Goal: Find specific fact: Find contact information

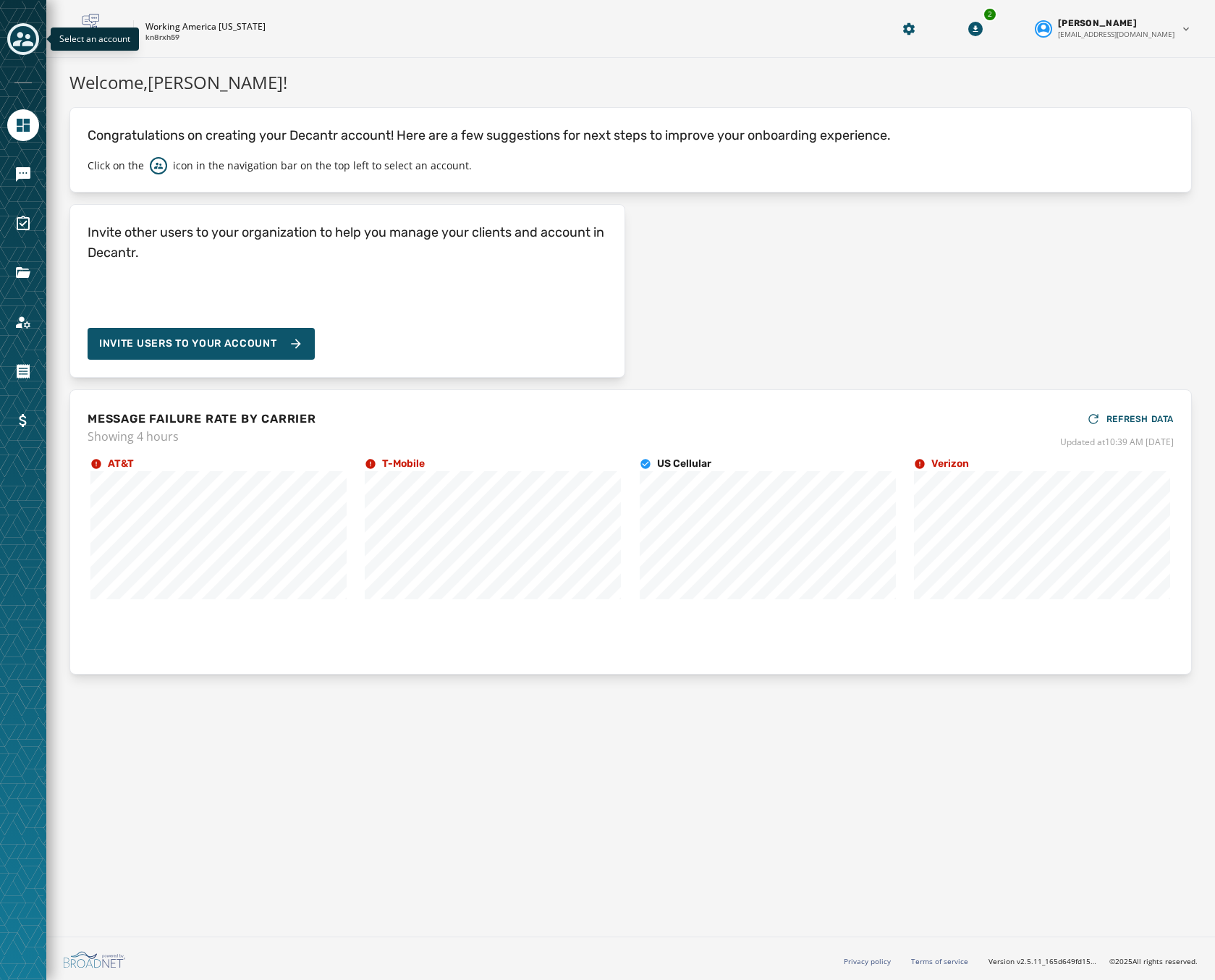
click at [11, 46] on div "Toggle account select drawer" at bounding box center [23, 39] width 26 height 26
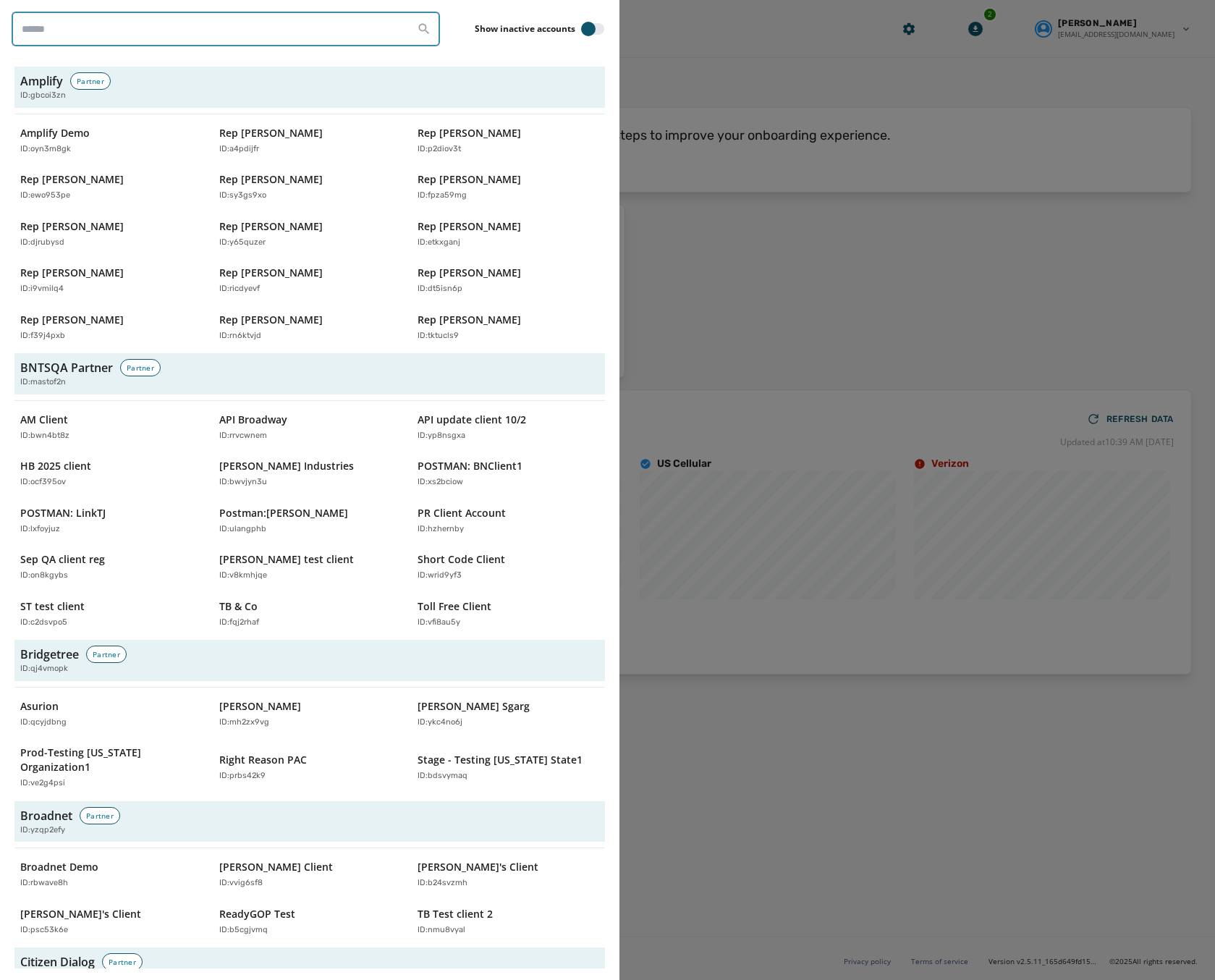
click at [132, 32] on input "search" at bounding box center [225, 28] width 428 height 35
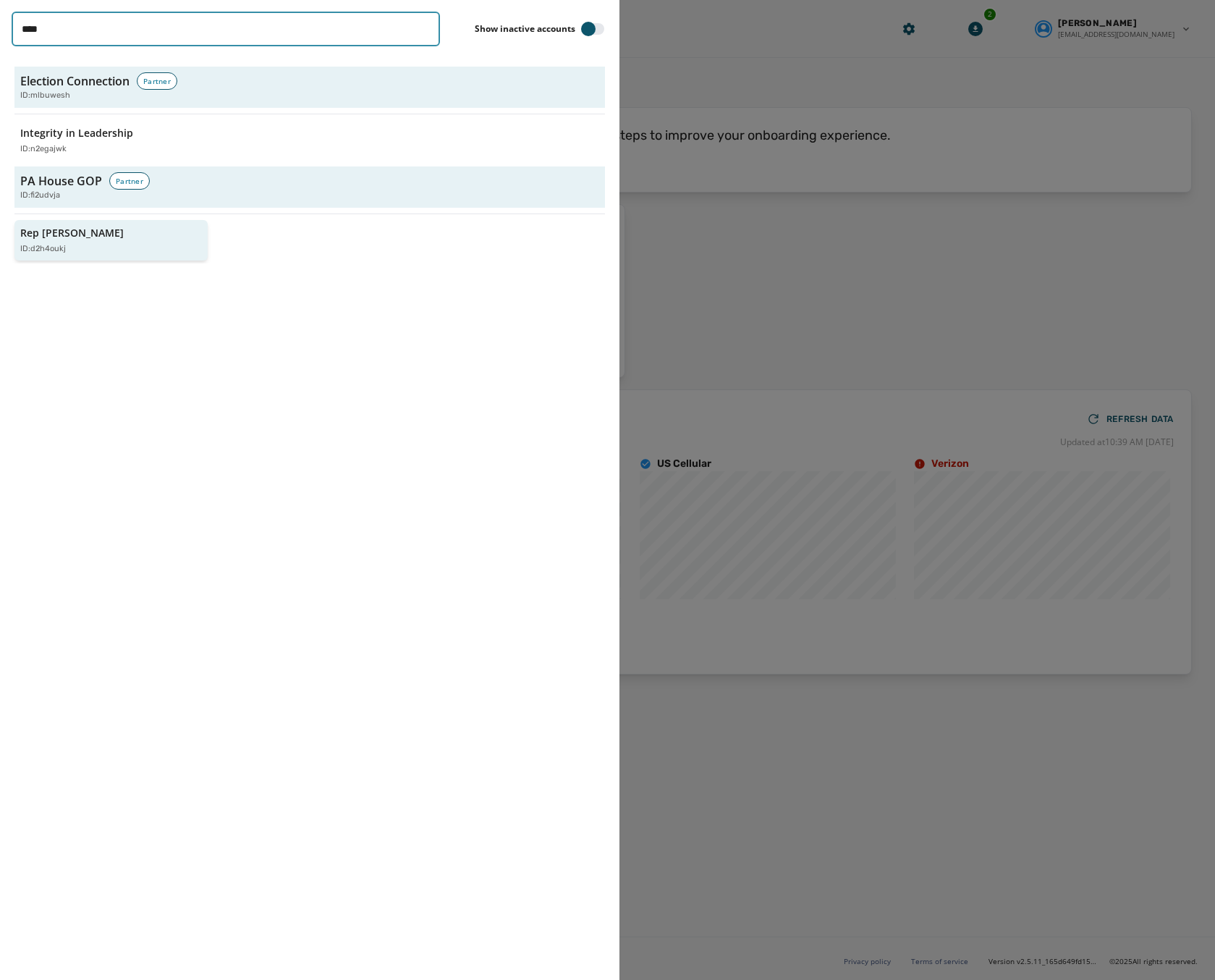
type input "****"
click at [97, 241] on div "Rep [PERSON_NAME] ID: d2h4oukj" at bounding box center [104, 240] width 167 height 30
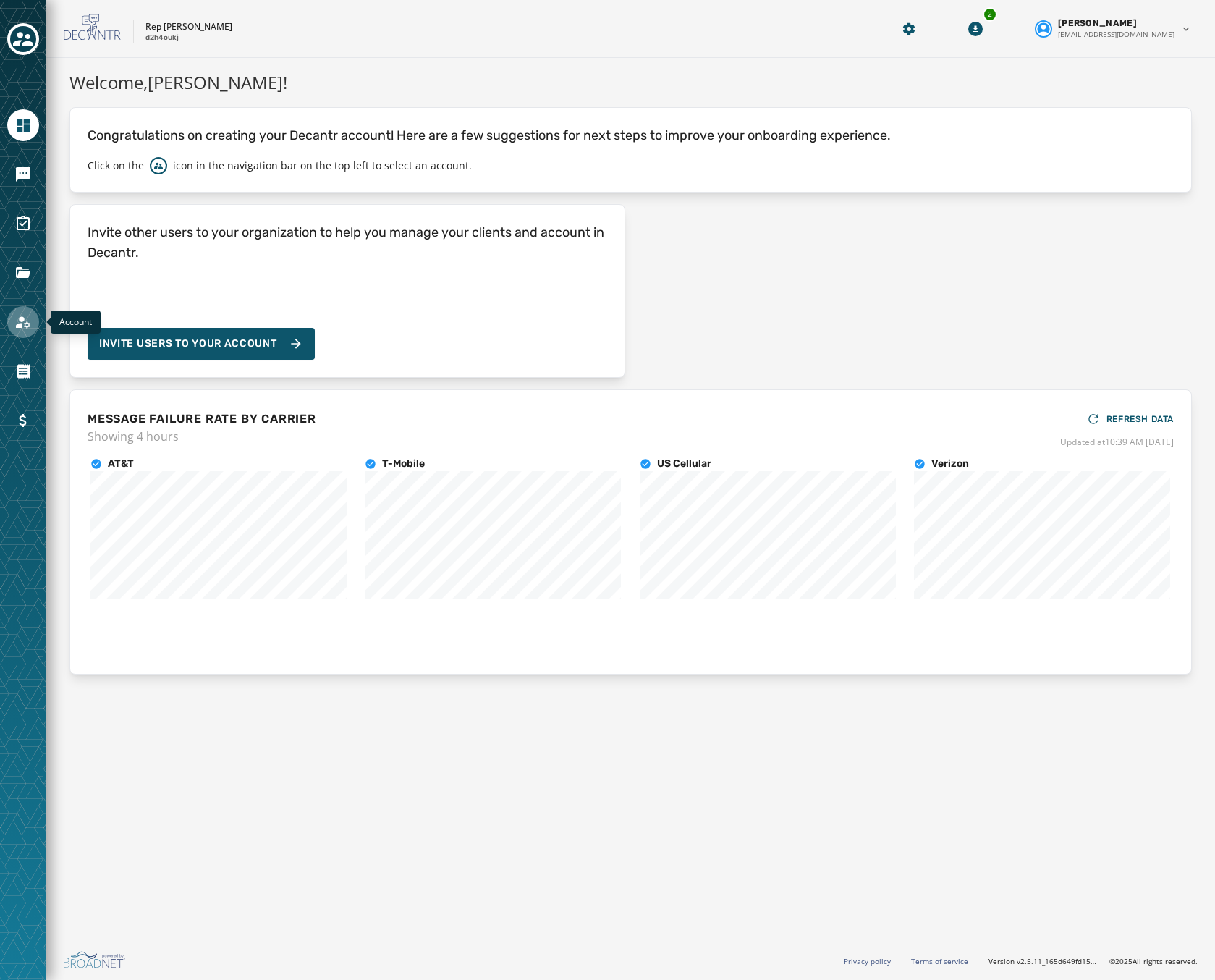
click at [26, 317] on icon "Navigate to Account" at bounding box center [23, 322] width 18 height 18
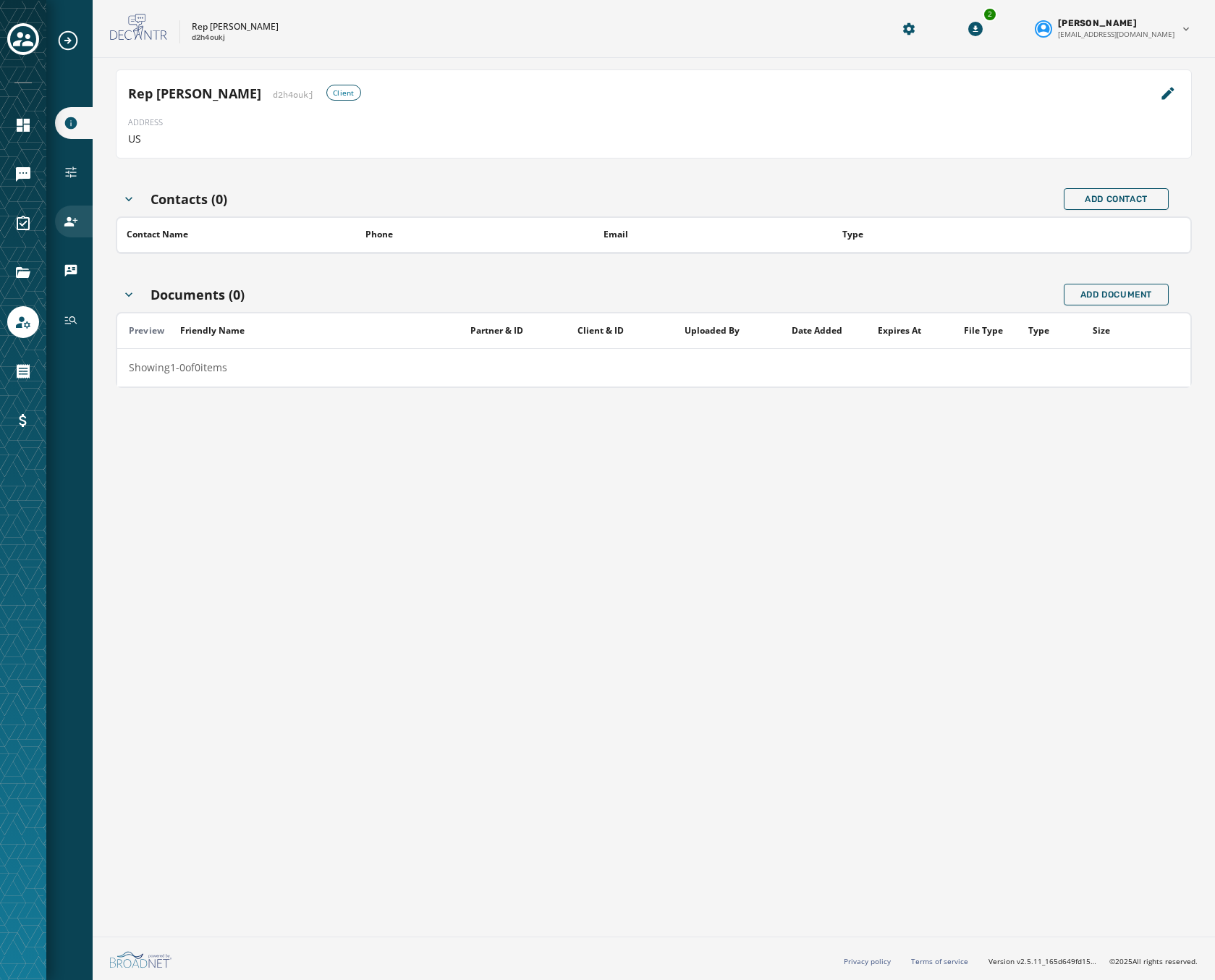
click at [62, 215] on div "Users" at bounding box center [73, 222] width 38 height 32
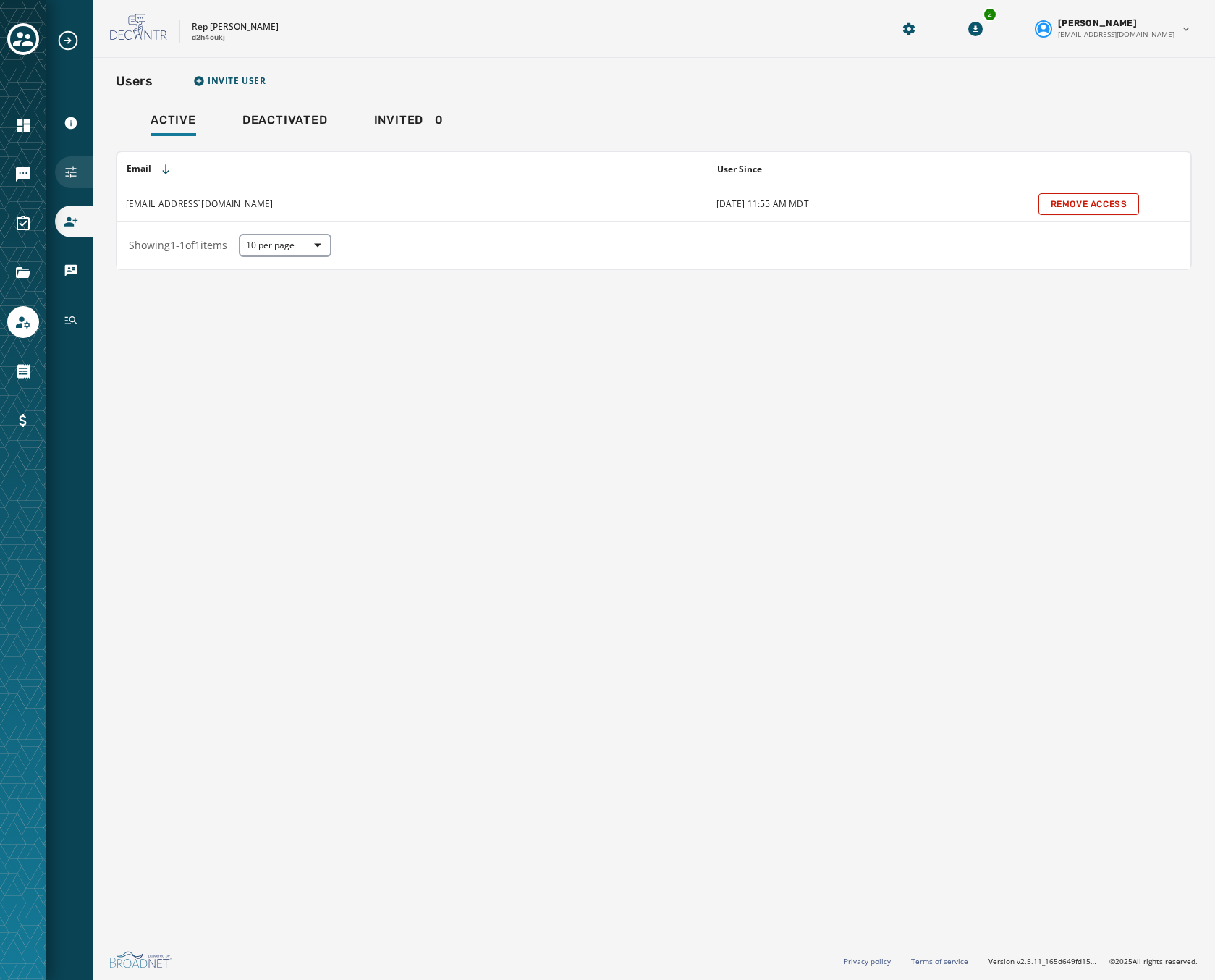
click at [77, 157] on div "Configuration" at bounding box center [73, 173] width 38 height 32
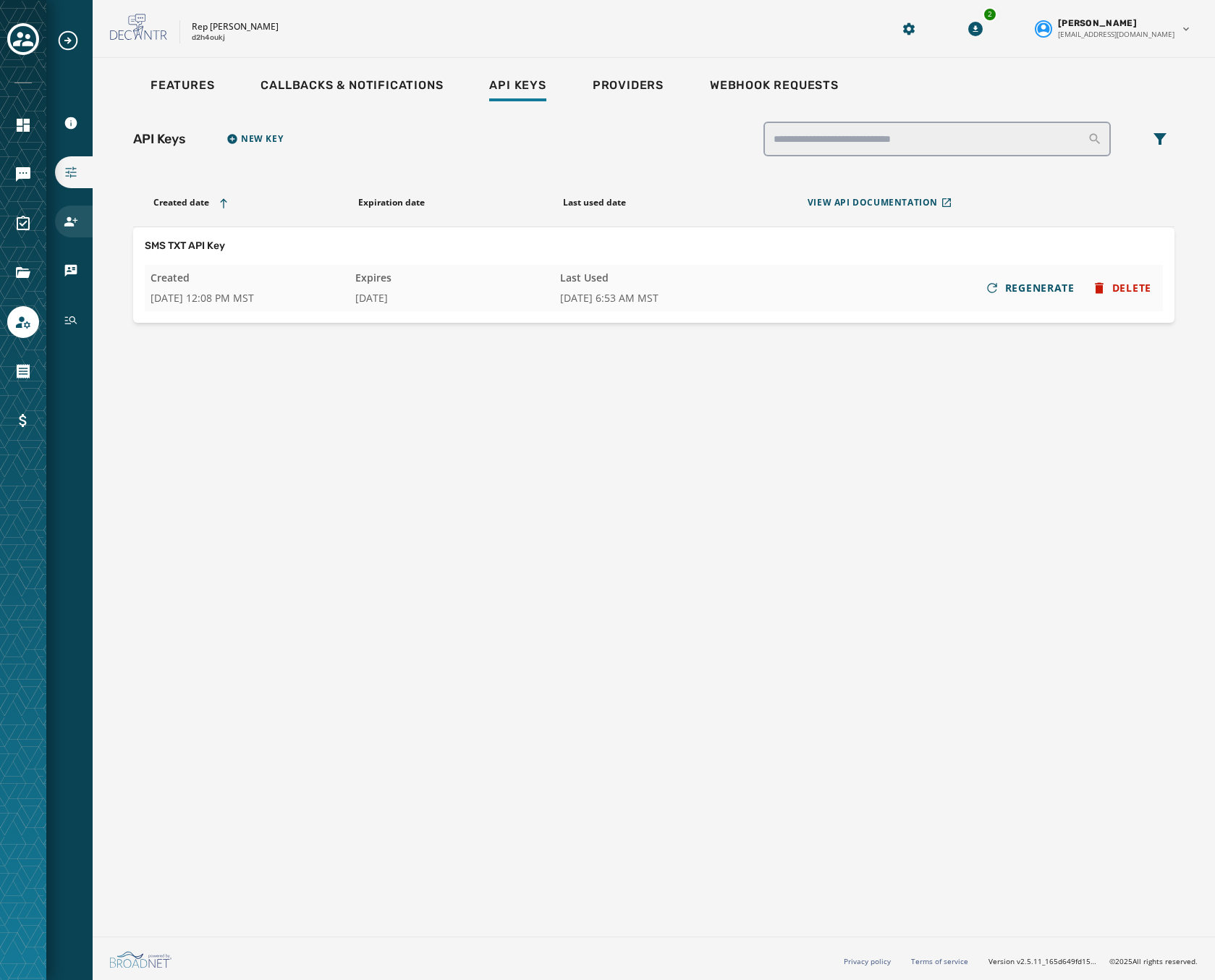
click at [73, 233] on div "Users" at bounding box center [73, 222] width 38 height 32
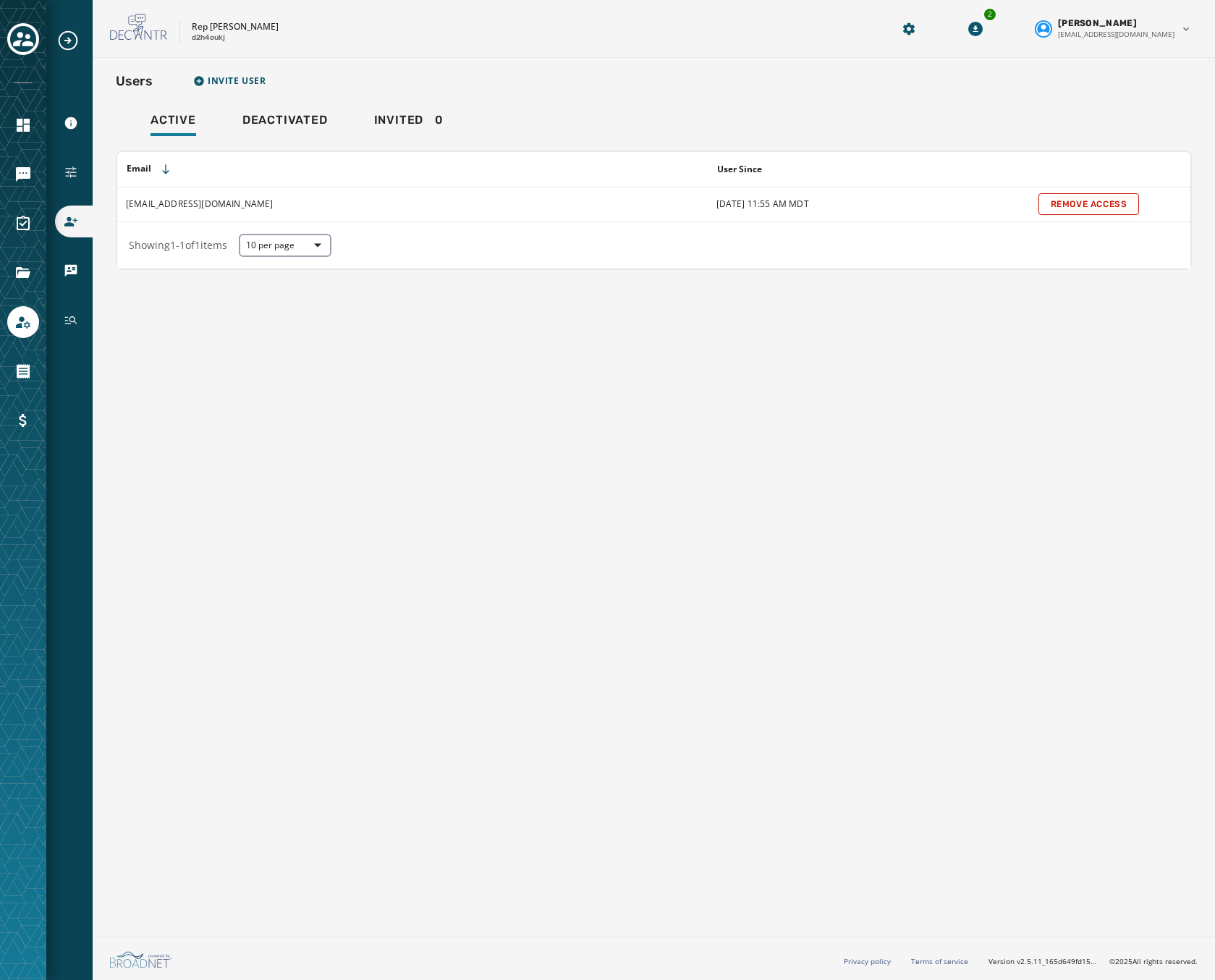
click at [227, 153] on th "Email" at bounding box center [412, 169] width 591 height 35
click at [313, 120] on span "Deactivated" at bounding box center [285, 120] width 85 height 14
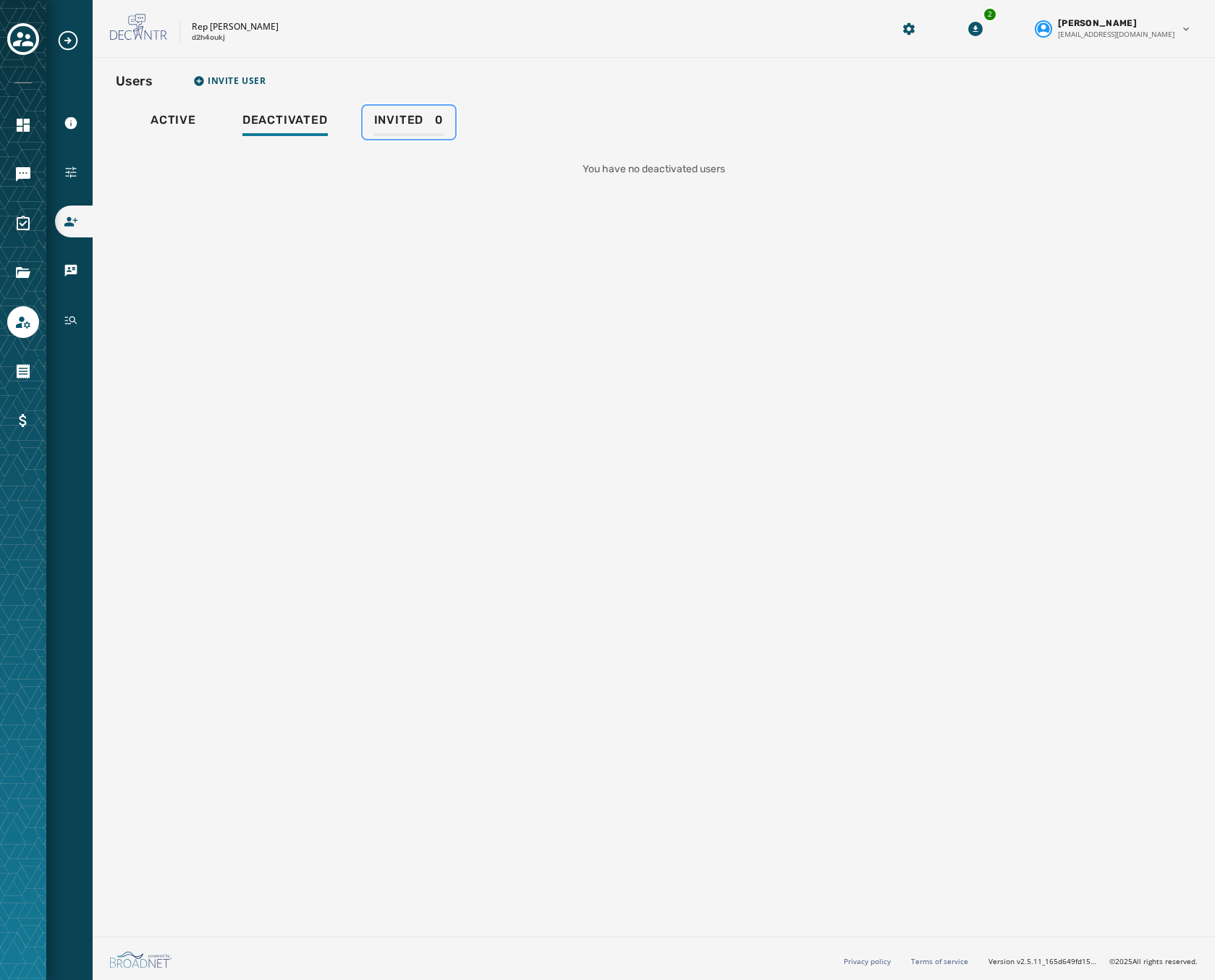
click at [405, 119] on span "Invited" at bounding box center [399, 120] width 50 height 14
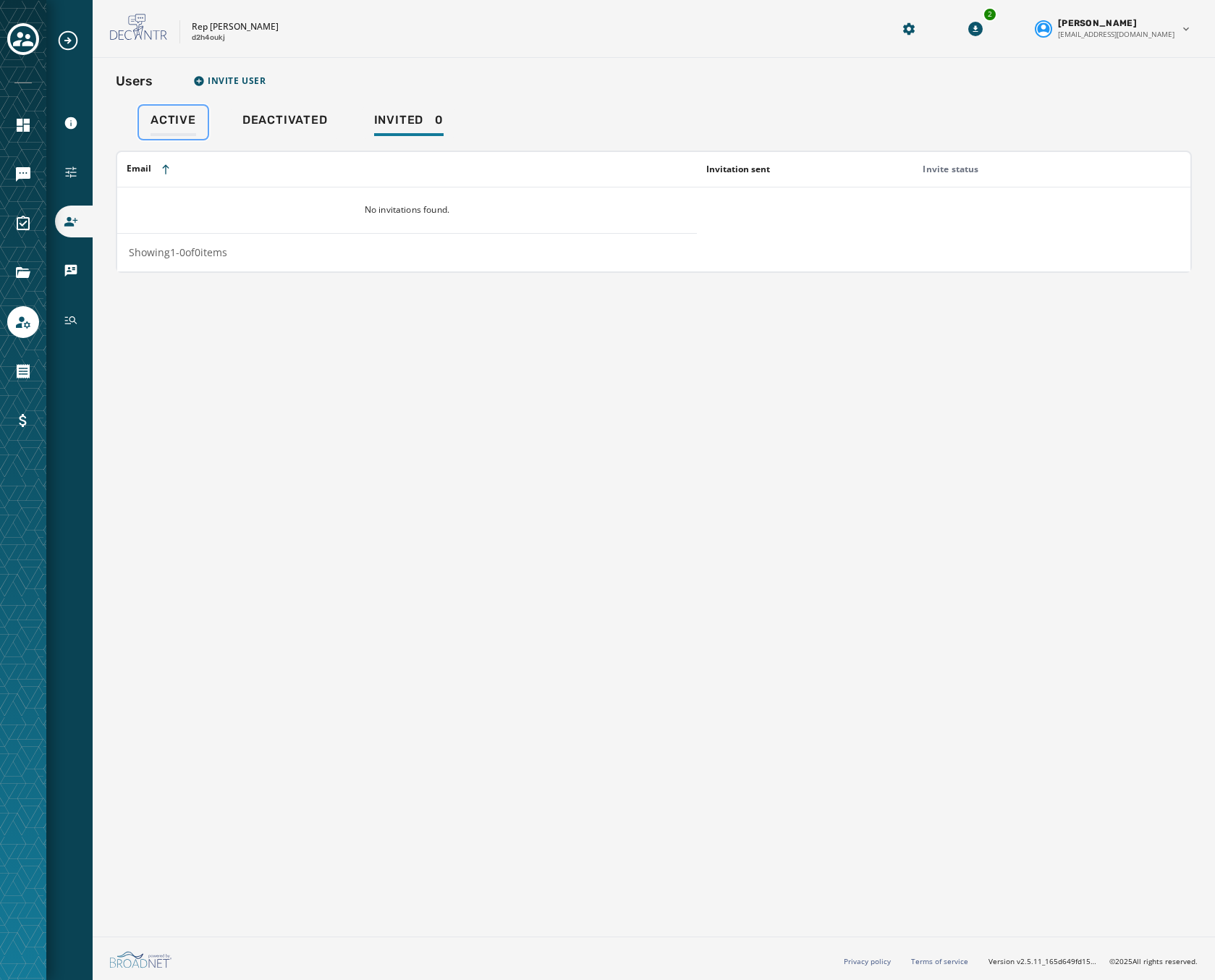
click at [178, 129] on div "Active" at bounding box center [173, 125] width 46 height 23
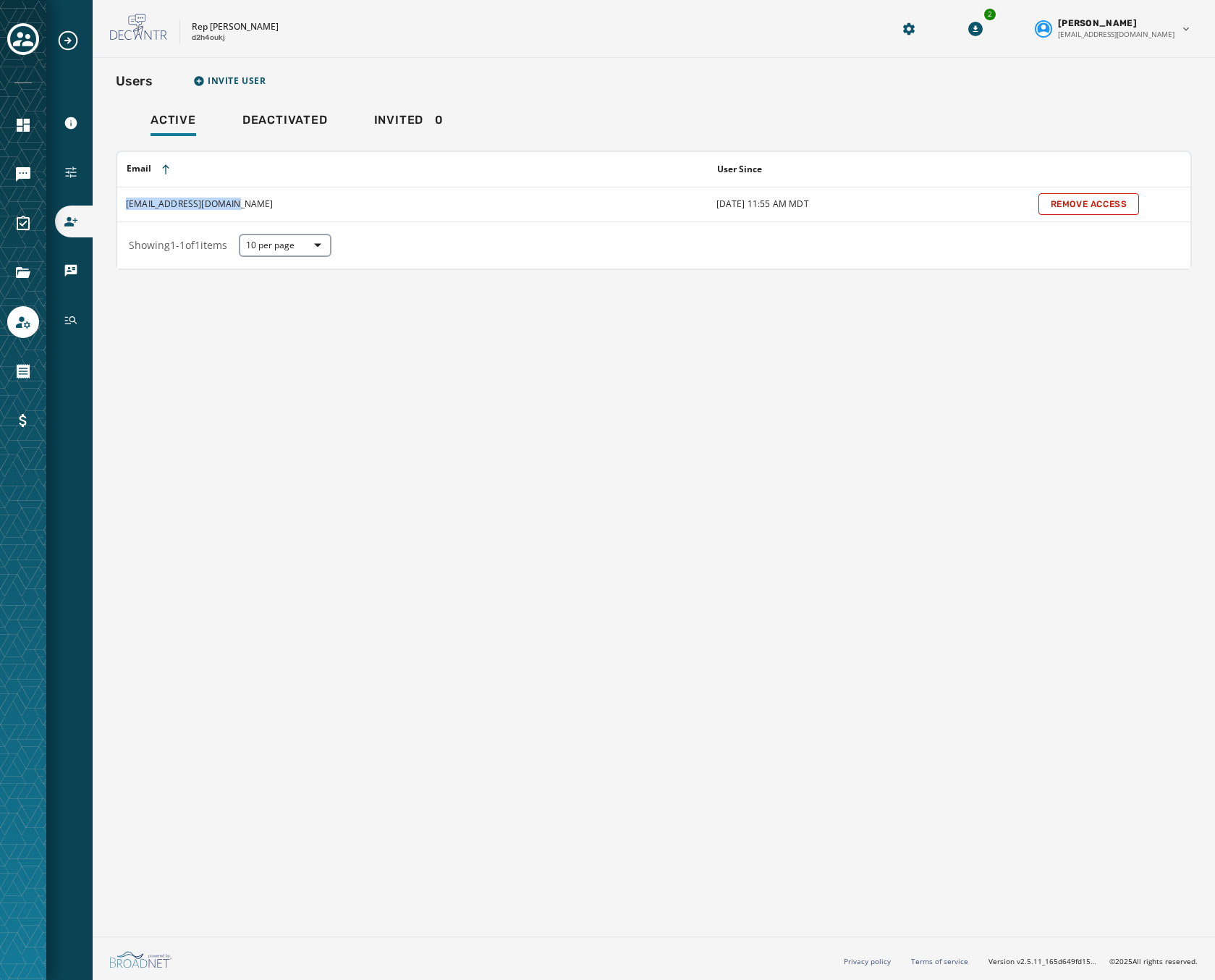
drag, startPoint x: 243, startPoint y: 202, endPoint x: 123, endPoint y: 198, distance: 120.1
click at [123, 198] on td "[EMAIL_ADDRESS][DOMAIN_NAME]" at bounding box center [412, 203] width 591 height 35
drag, startPoint x: 123, startPoint y: 198, endPoint x: 281, endPoint y: 207, distance: 158.3
click at [281, 207] on td "[EMAIL_ADDRESS][DOMAIN_NAME]" at bounding box center [412, 203] width 591 height 35
drag, startPoint x: 126, startPoint y: 202, endPoint x: 147, endPoint y: 202, distance: 21.0
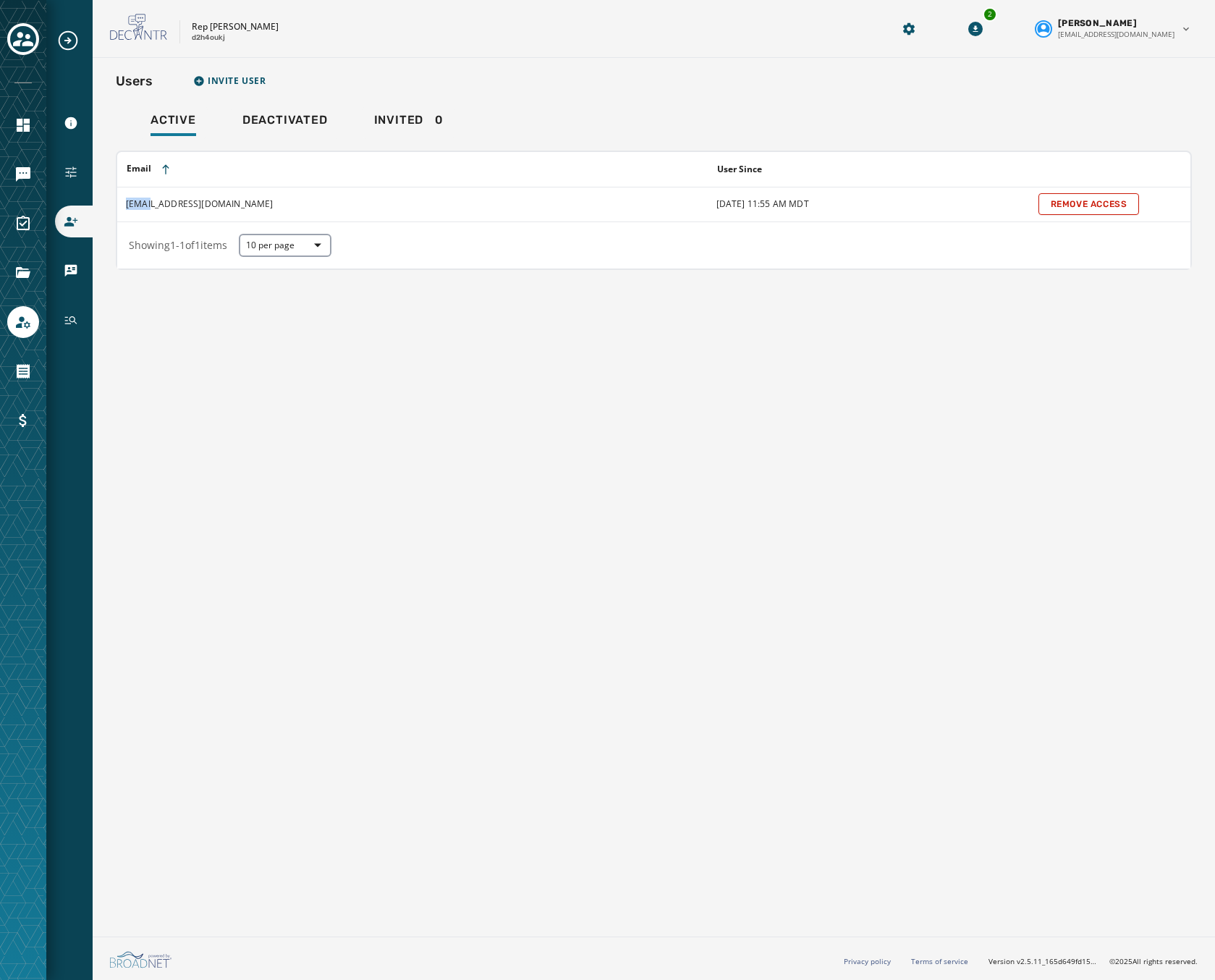
click at [147, 202] on td "[EMAIL_ADDRESS][DOMAIN_NAME]" at bounding box center [412, 203] width 591 height 35
copy td "Adile"
click at [270, 194] on td "[EMAIL_ADDRESS][DOMAIN_NAME]" at bounding box center [412, 203] width 591 height 35
drag, startPoint x: 247, startPoint y: 208, endPoint x: 122, endPoint y: 208, distance: 125.0
click at [122, 208] on td "[EMAIL_ADDRESS][DOMAIN_NAME]" at bounding box center [412, 203] width 591 height 35
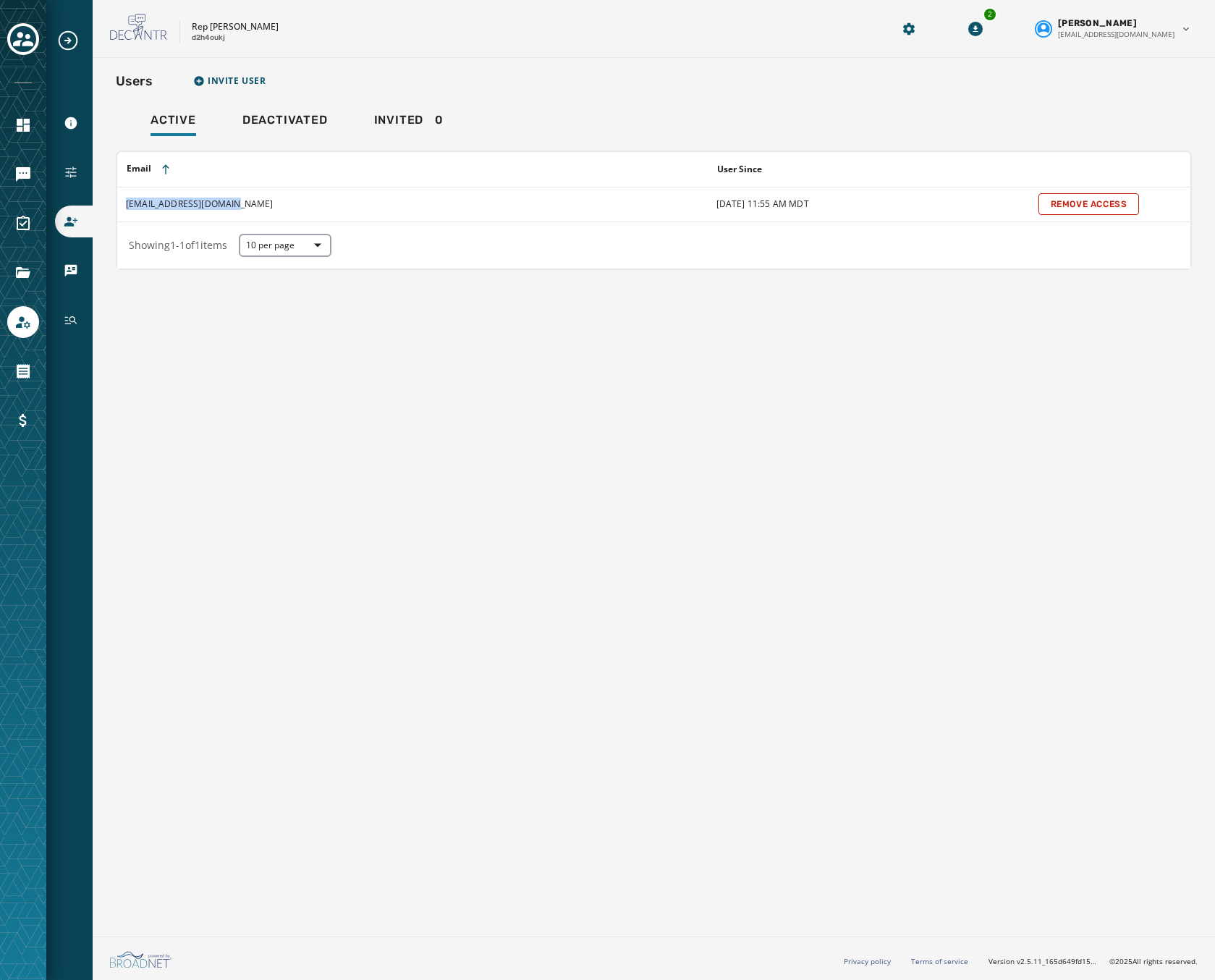
copy td "[EMAIL_ADDRESS][DOMAIN_NAME]"
